Goal: Information Seeking & Learning: Obtain resource

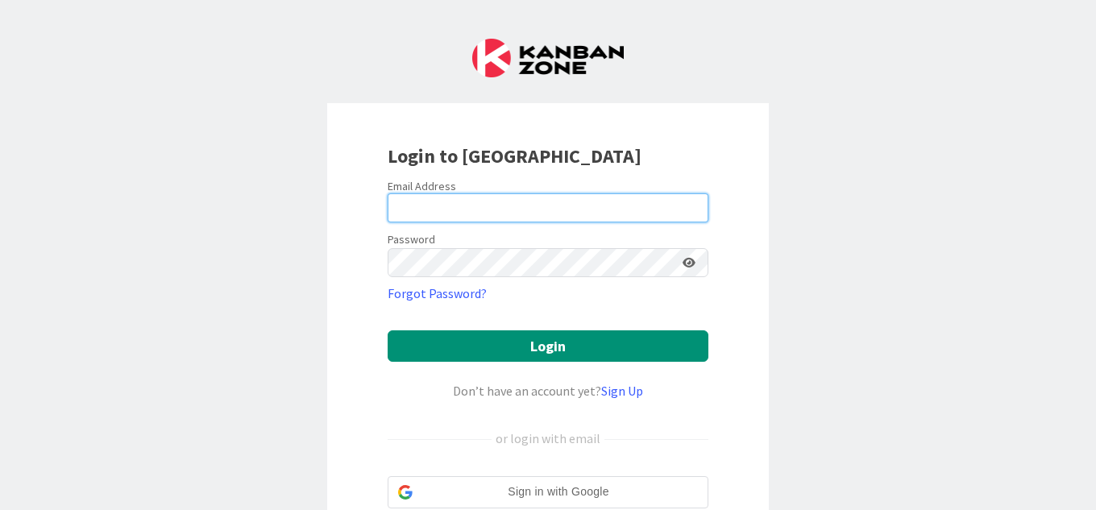
type input "[EMAIL_ADDRESS][DOMAIN_NAME]"
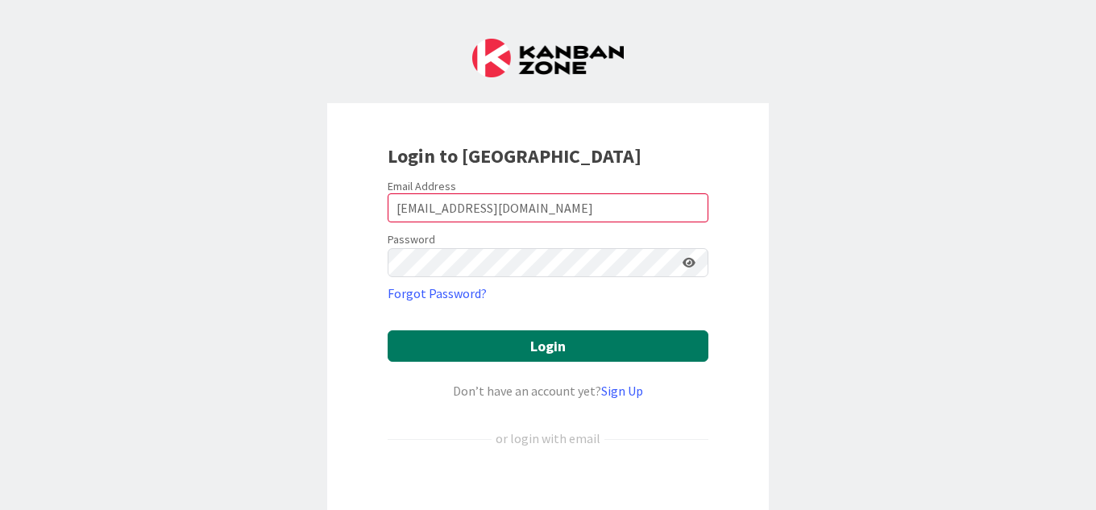
click at [456, 355] on button "Login" at bounding box center [548, 345] width 321 height 31
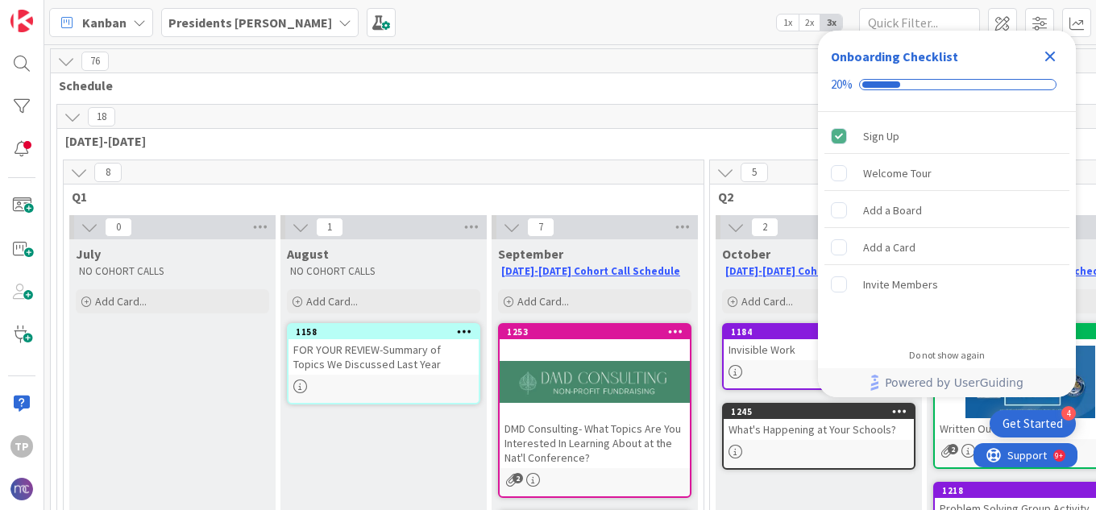
click at [1050, 56] on icon "Close Checklist" at bounding box center [1050, 57] width 10 height 10
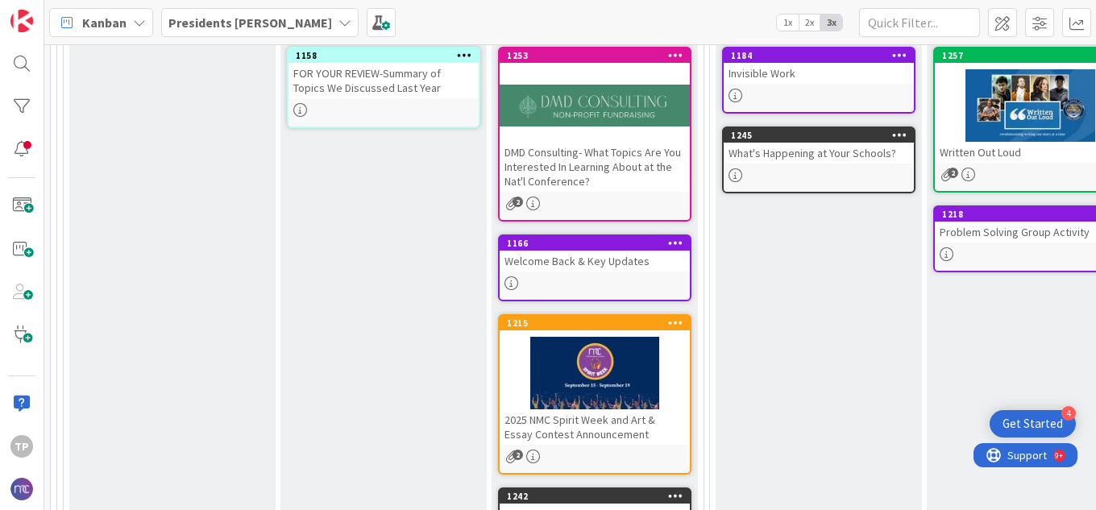
scroll to position [250, 0]
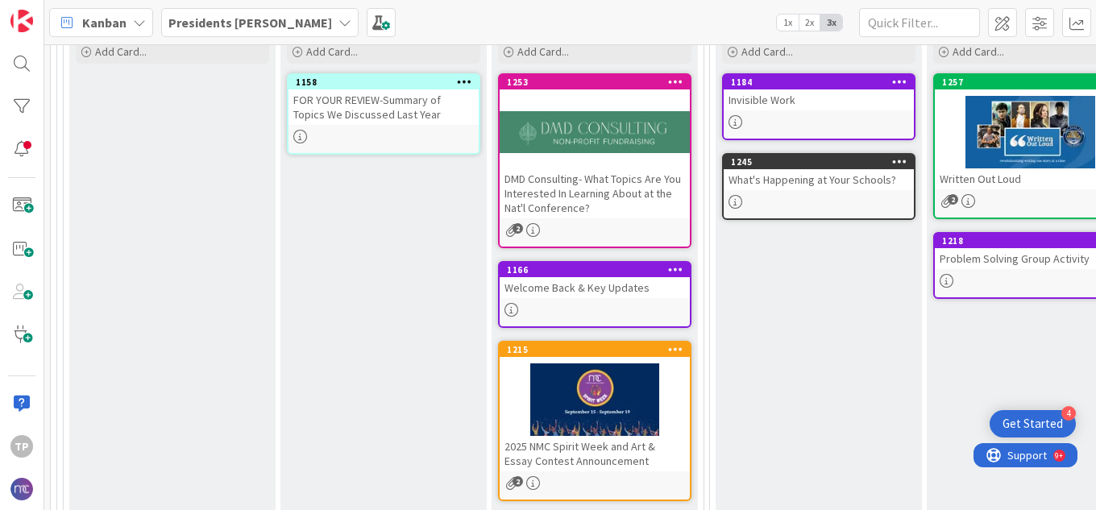
click at [581, 143] on div at bounding box center [595, 132] width 190 height 73
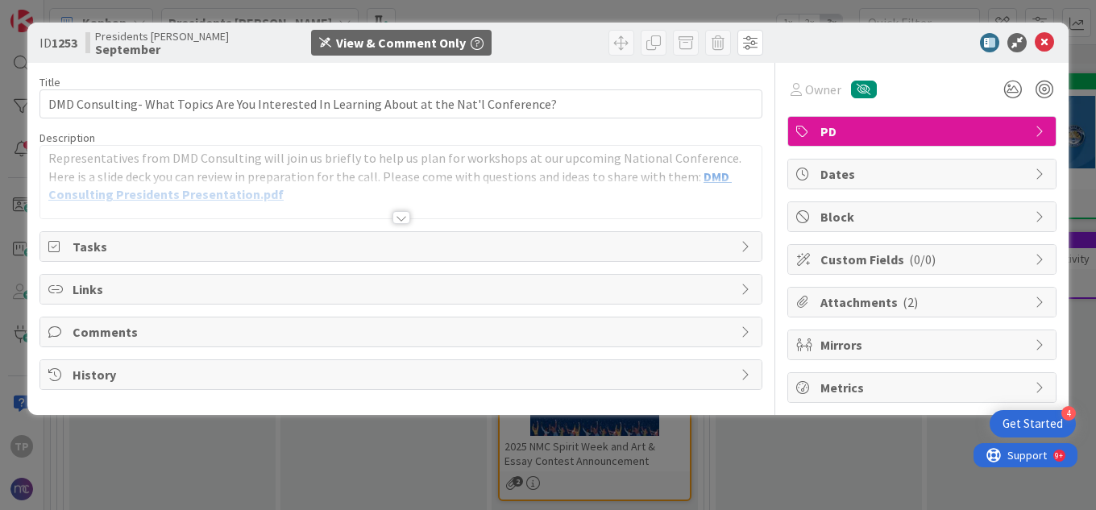
click at [510, 231] on div "Title 89 / 128 DMD Consulting- What Topics Are You Interested In Learning About…" at bounding box center [400, 233] width 723 height 340
click at [939, 305] on span "Attachments ( 2 )" at bounding box center [924, 302] width 206 height 19
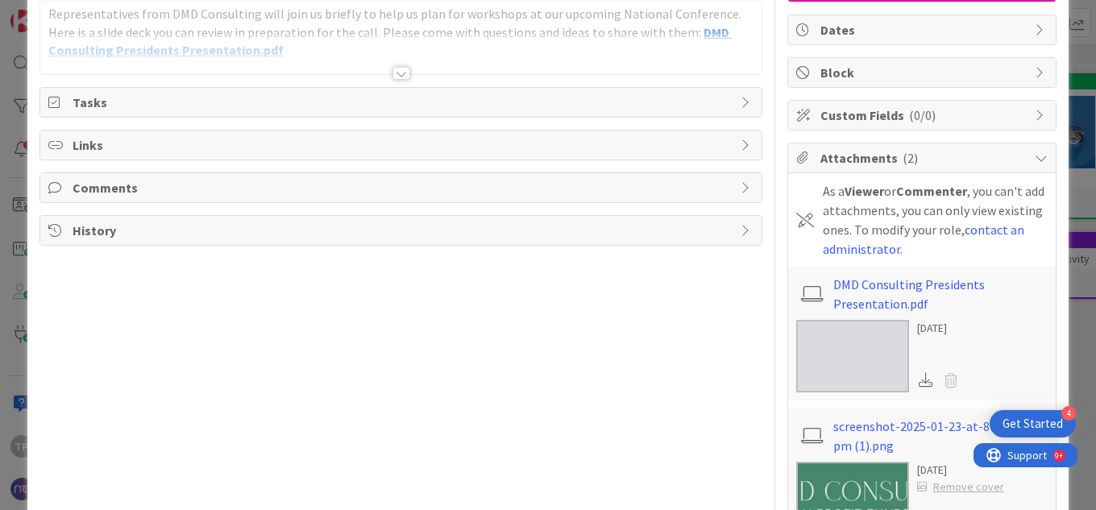
scroll to position [210, 0]
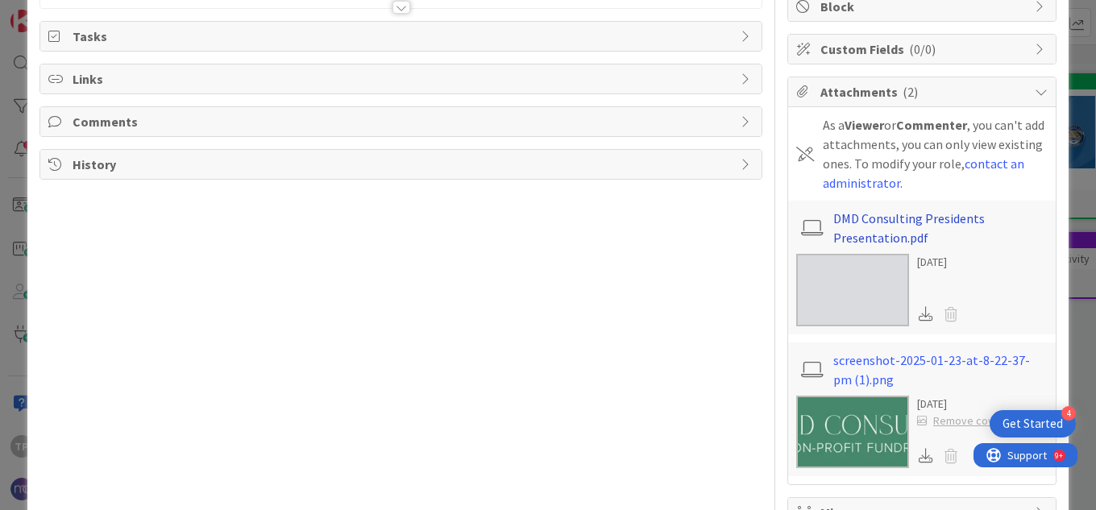
click at [886, 218] on link "DMD Consulting Presidents Presentation.pdf" at bounding box center [940, 228] width 214 height 39
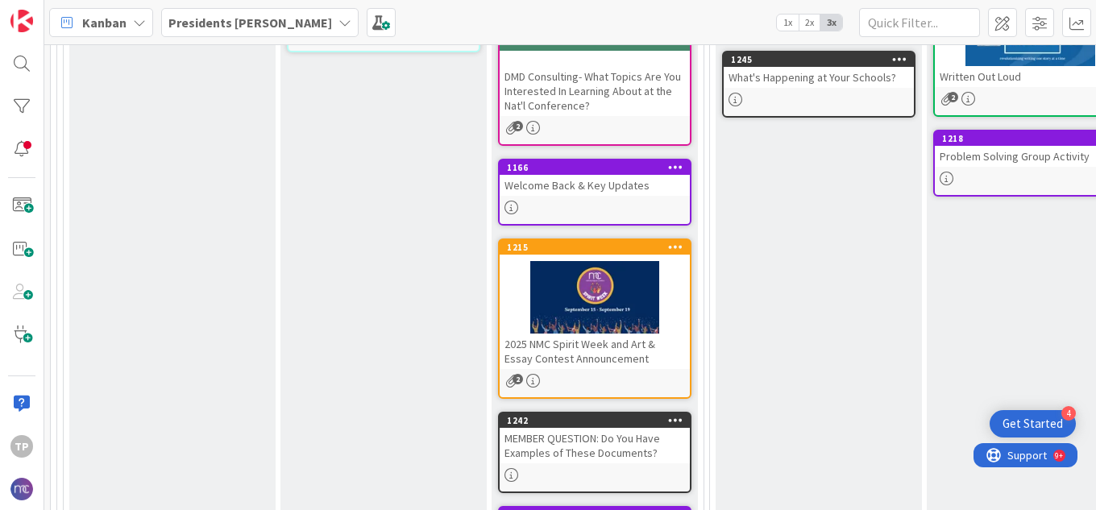
scroll to position [492, 0]
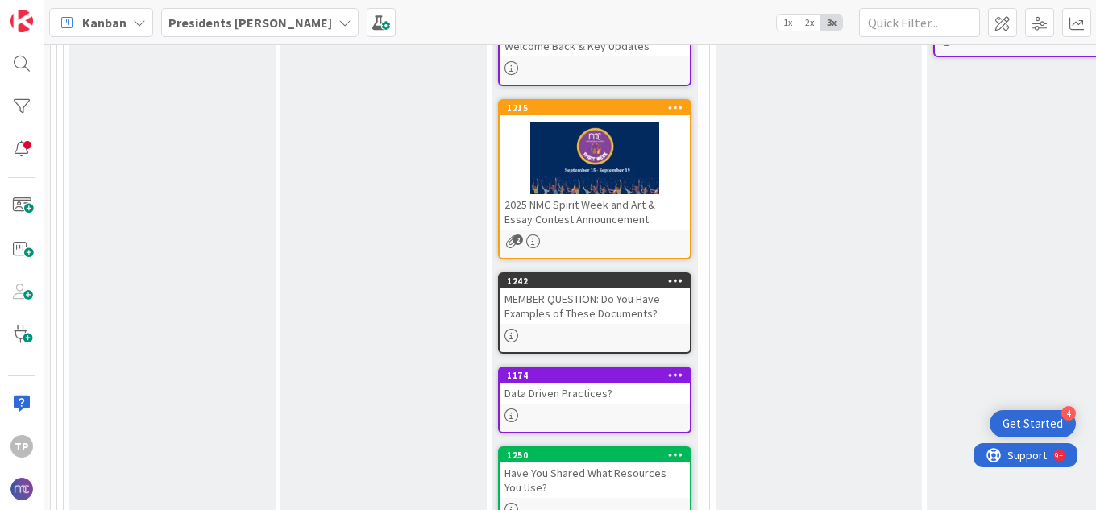
click at [546, 302] on div "MEMBER QUESTION: Do You Have Examples of These Documents?" at bounding box center [595, 306] width 190 height 35
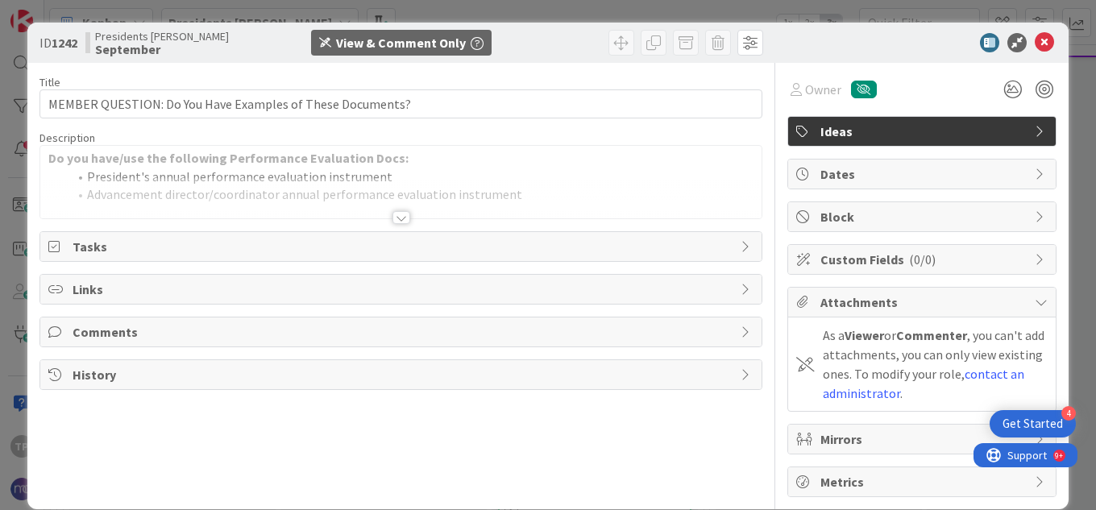
click at [395, 221] on div at bounding box center [402, 217] width 18 height 13
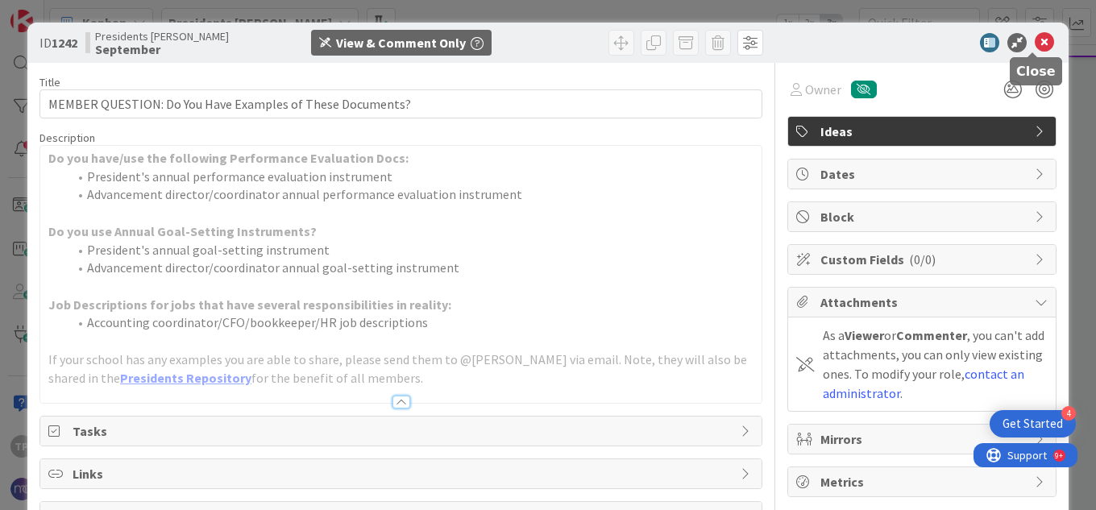
click at [1035, 48] on icon at bounding box center [1044, 42] width 19 height 19
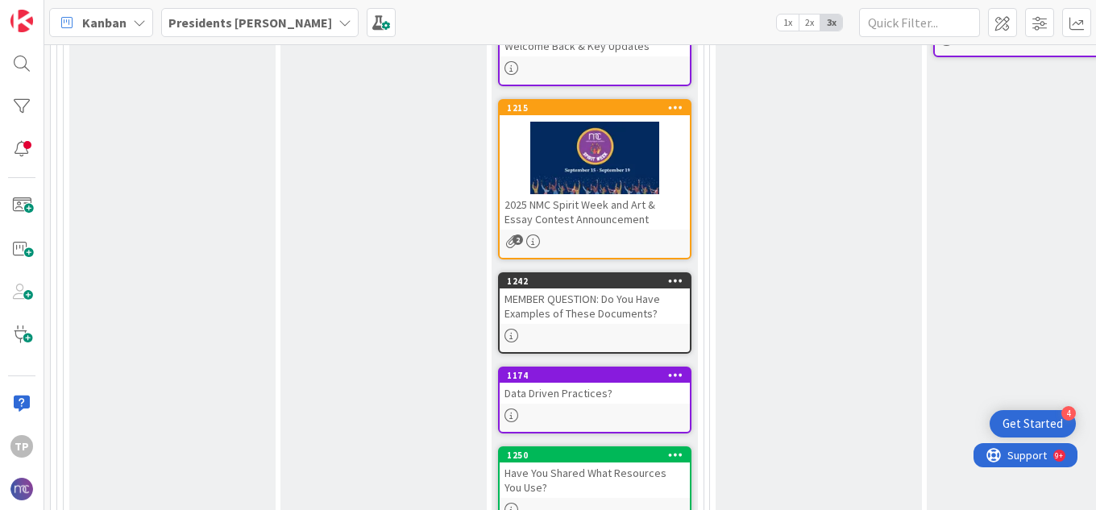
click at [545, 396] on div "Data Driven Practices?" at bounding box center [595, 393] width 190 height 21
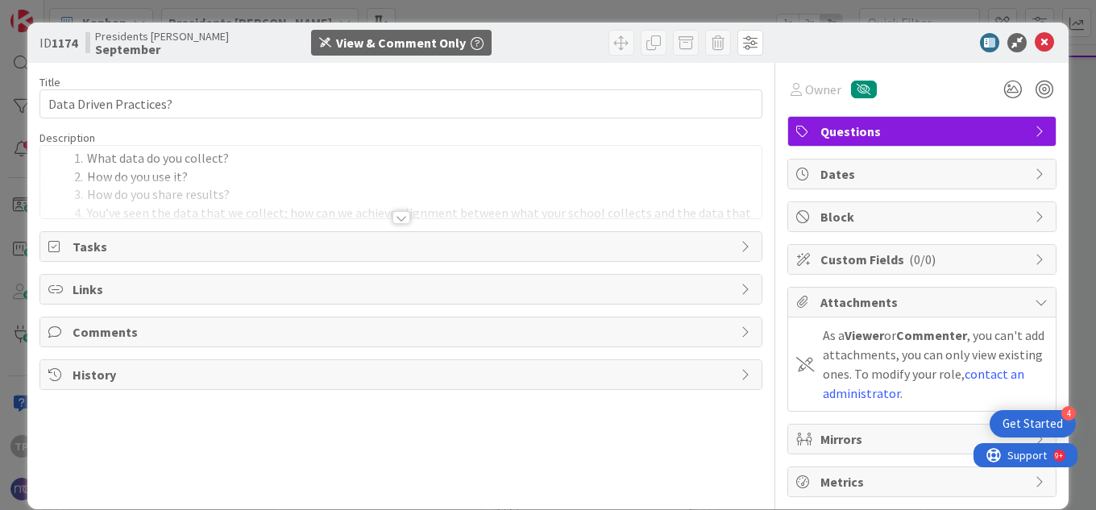
click at [393, 215] on div at bounding box center [402, 217] width 18 height 13
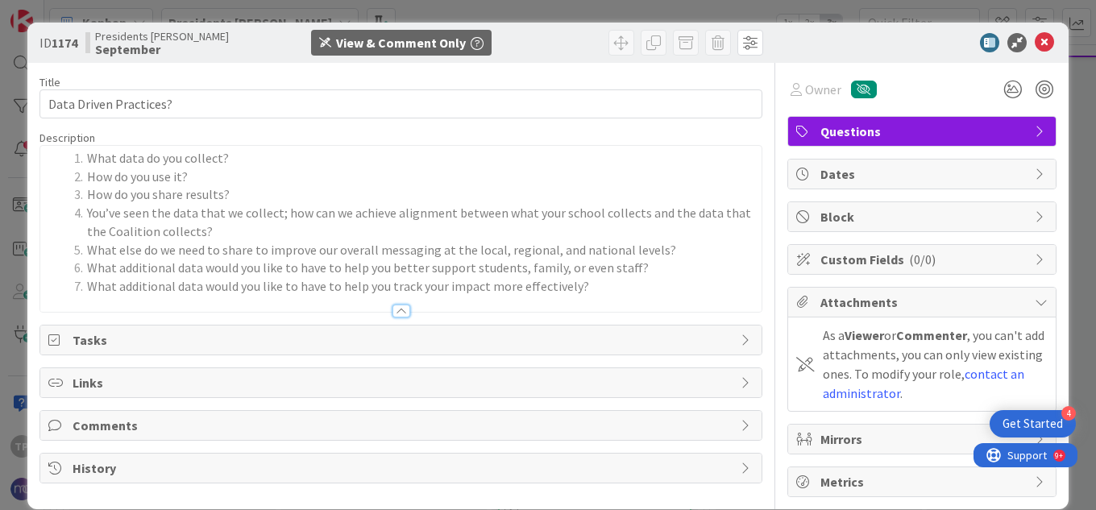
click at [547, 202] on li "How do you share results?" at bounding box center [411, 194] width 686 height 19
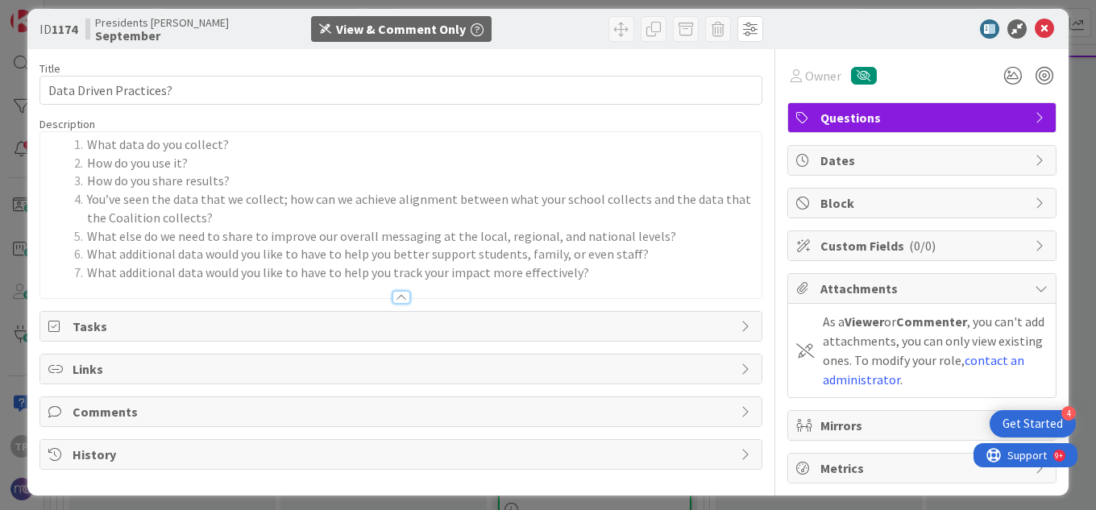
scroll to position [22, 0]
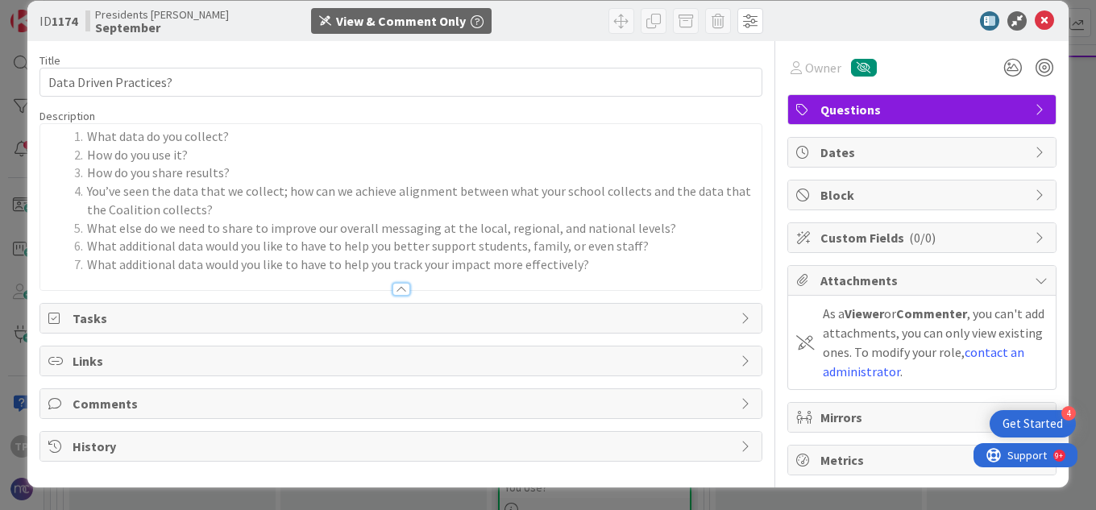
click at [127, 402] on span "Comments" at bounding box center [403, 403] width 660 height 19
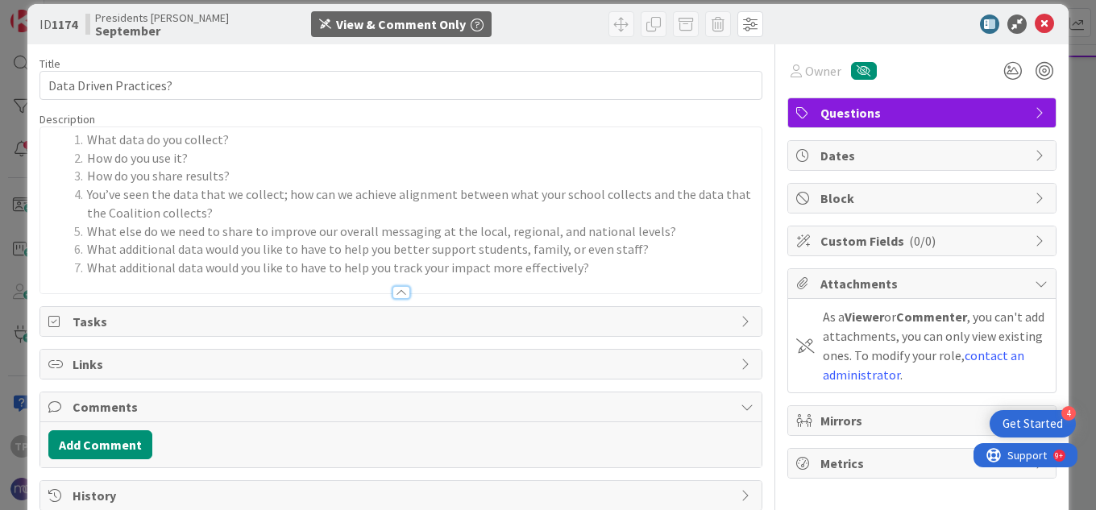
scroll to position [0, 0]
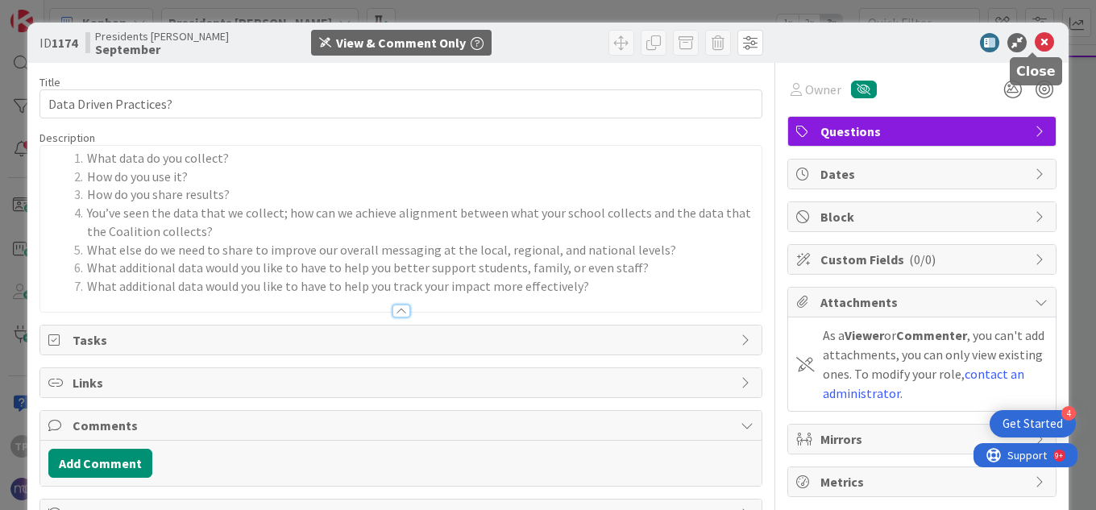
click at [1039, 44] on icon at bounding box center [1044, 42] width 19 height 19
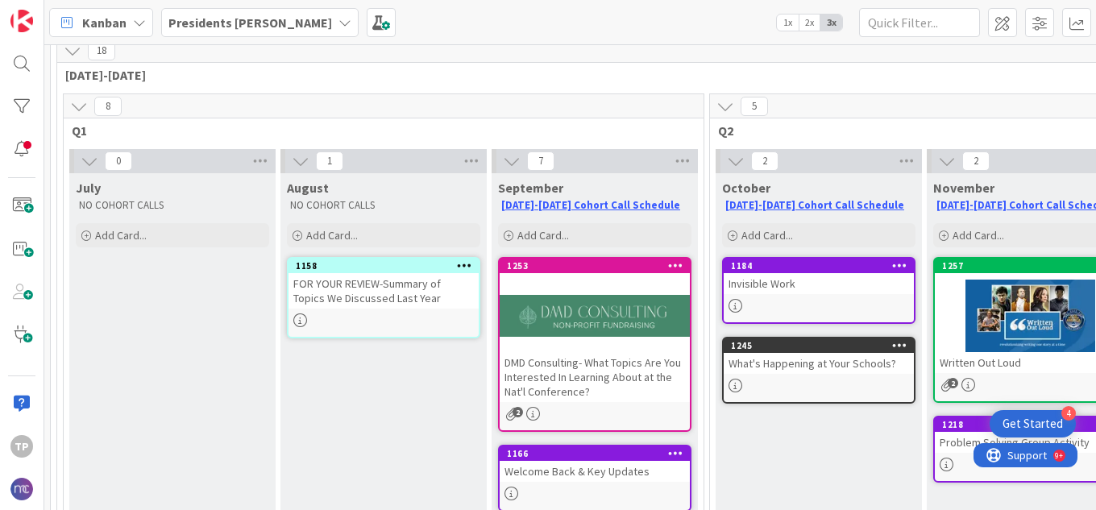
scroll to position [88, 0]
